Goal: Register for event/course

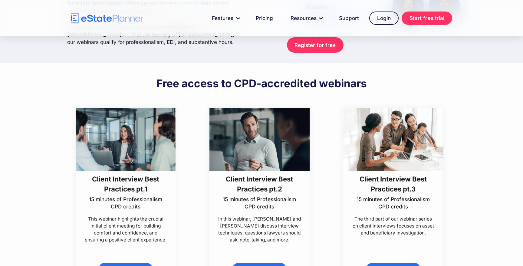
scroll to position [95, 0]
click at [126, 216] on p "This webinar highlights the crucial initial client meeting for building comfort…" at bounding box center [126, 229] width 84 height 28
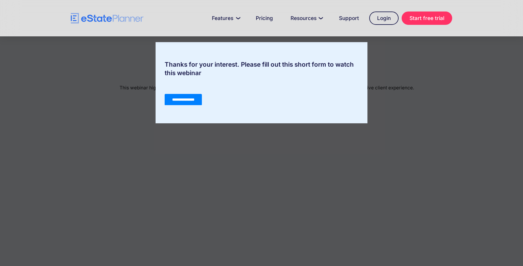
click at [184, 99] on input "**********" at bounding box center [183, 99] width 37 height 11
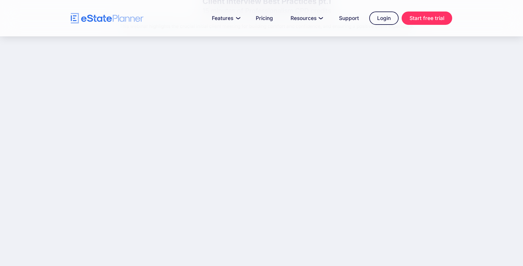
scroll to position [60, 0]
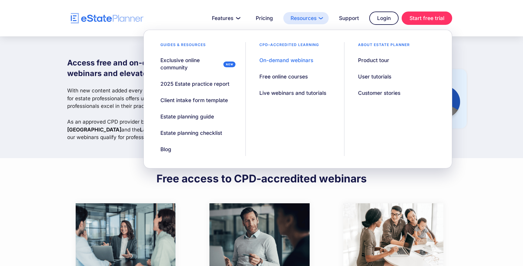
click at [300, 16] on link "Resources" at bounding box center [305, 18] width 45 height 12
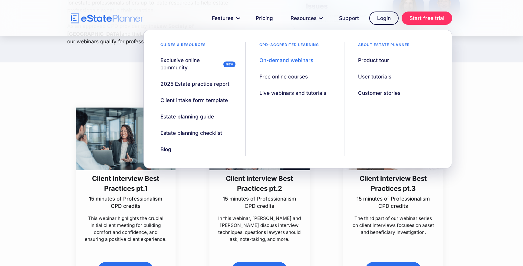
scroll to position [96, 0]
click at [285, 58] on div "On-demand webinars" at bounding box center [286, 60] width 54 height 7
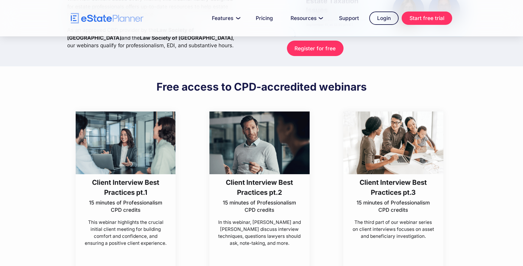
scroll to position [94, 0]
